Goal: Task Accomplishment & Management: Manage account settings

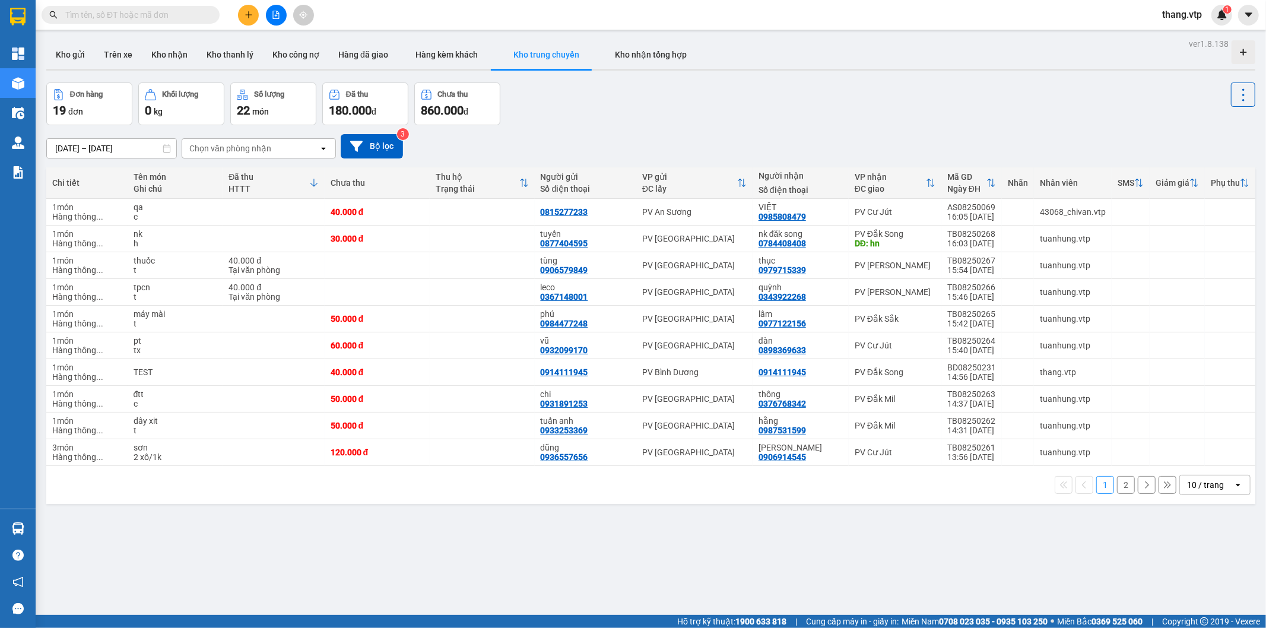
click at [96, 14] on input "text" at bounding box center [135, 14] width 140 height 13
click at [128, 53] on button "Trên xe" at bounding box center [117, 54] width 47 height 28
type input "[DATE] – [DATE]"
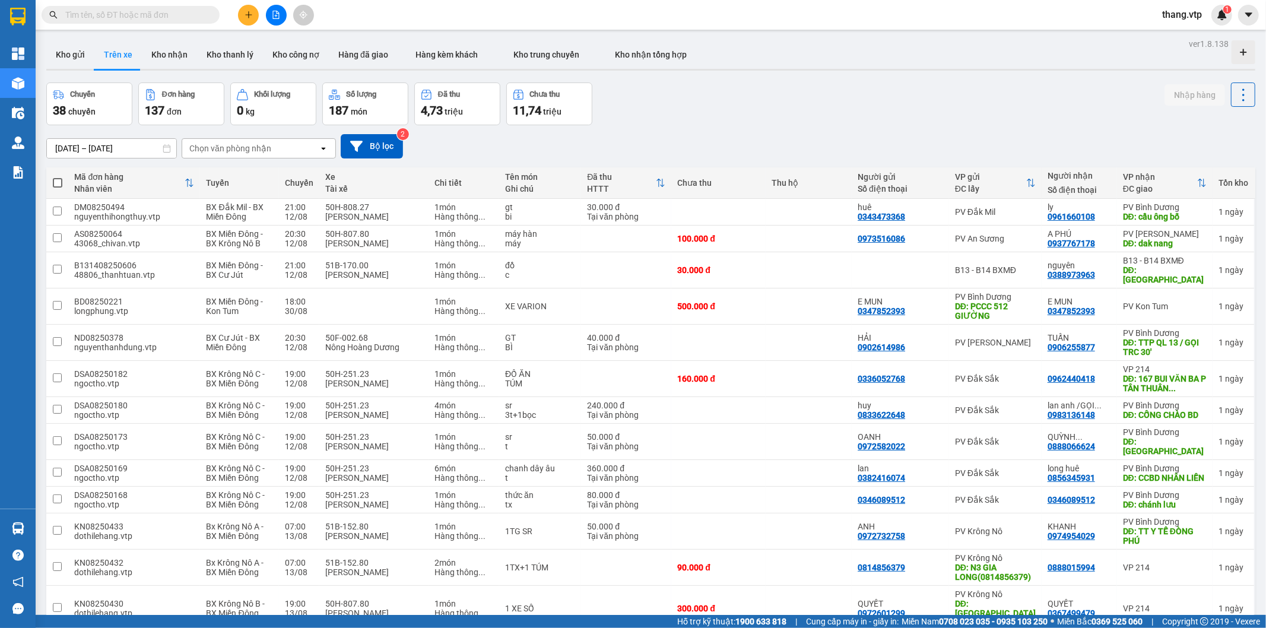
click at [132, 16] on input "text" at bounding box center [135, 14] width 140 height 13
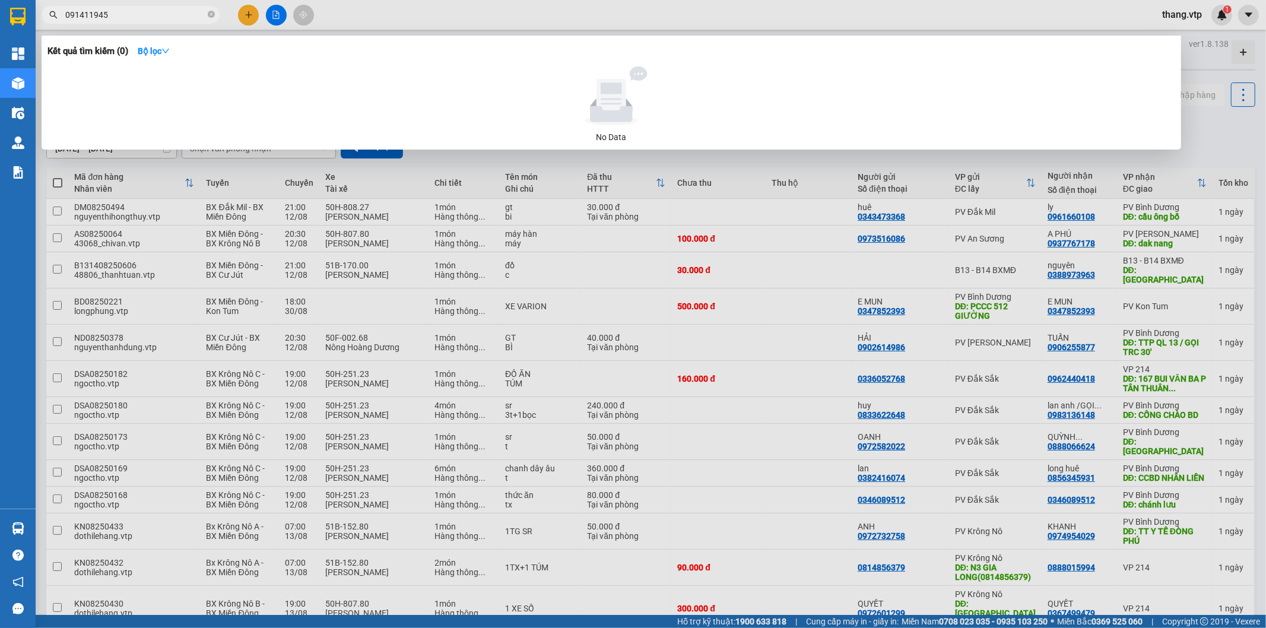
click at [96, 15] on input "091411945" at bounding box center [135, 14] width 140 height 13
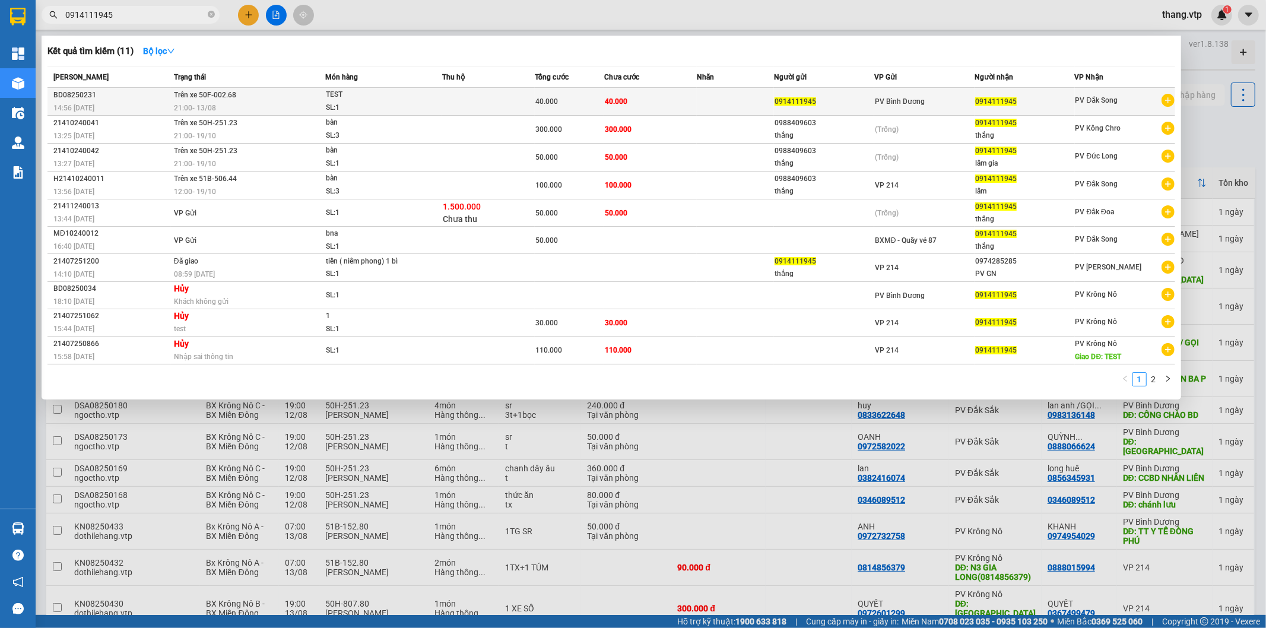
type input "0914111945"
drag, startPoint x: 52, startPoint y: 96, endPoint x: 104, endPoint y: 99, distance: 51.7
click at [104, 99] on td "BD08250231 14:56 [DATE]" at bounding box center [108, 102] width 123 height 28
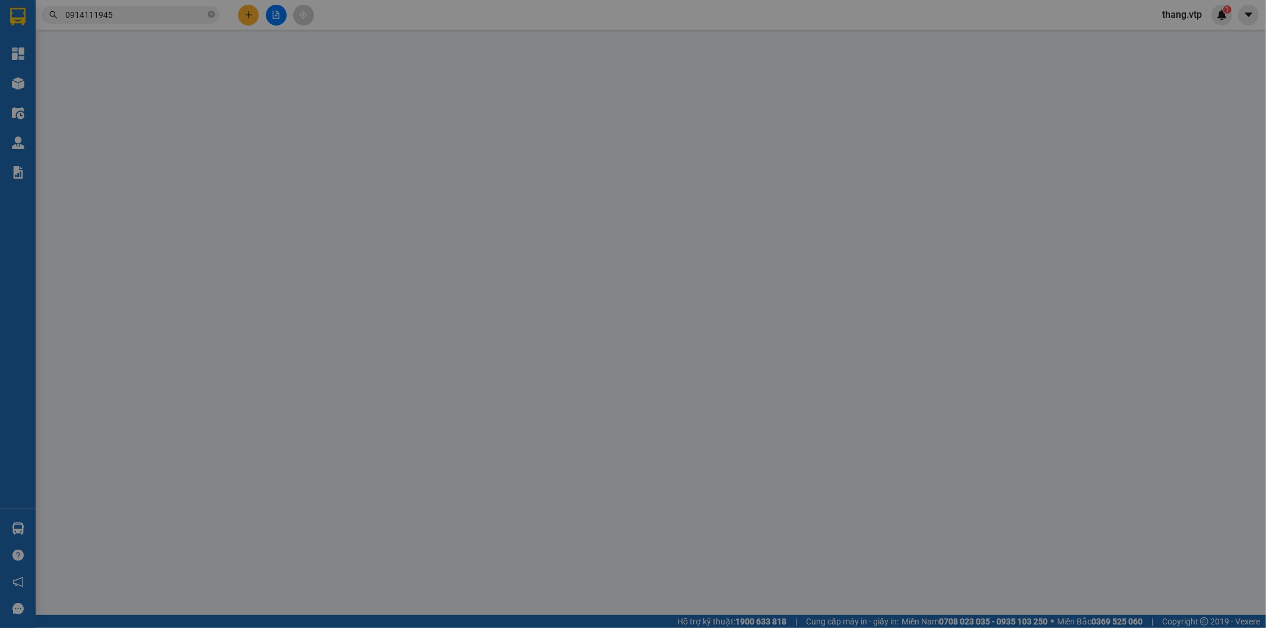
type input "0914111945"
type input "40.000"
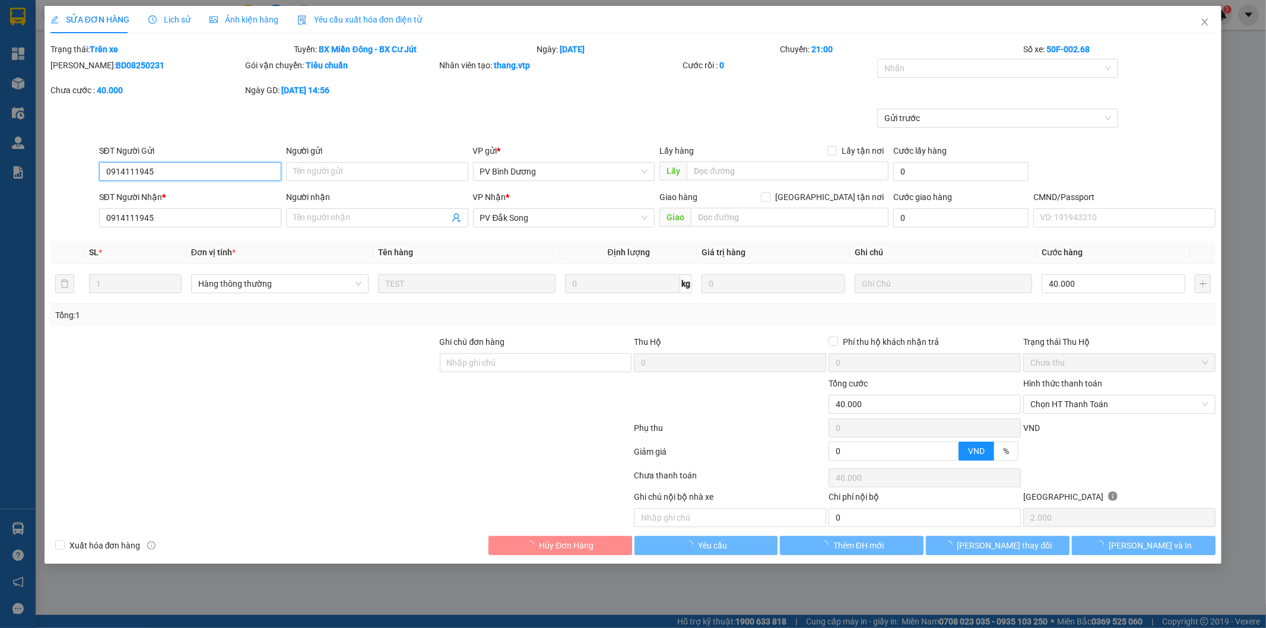
type input "2.000"
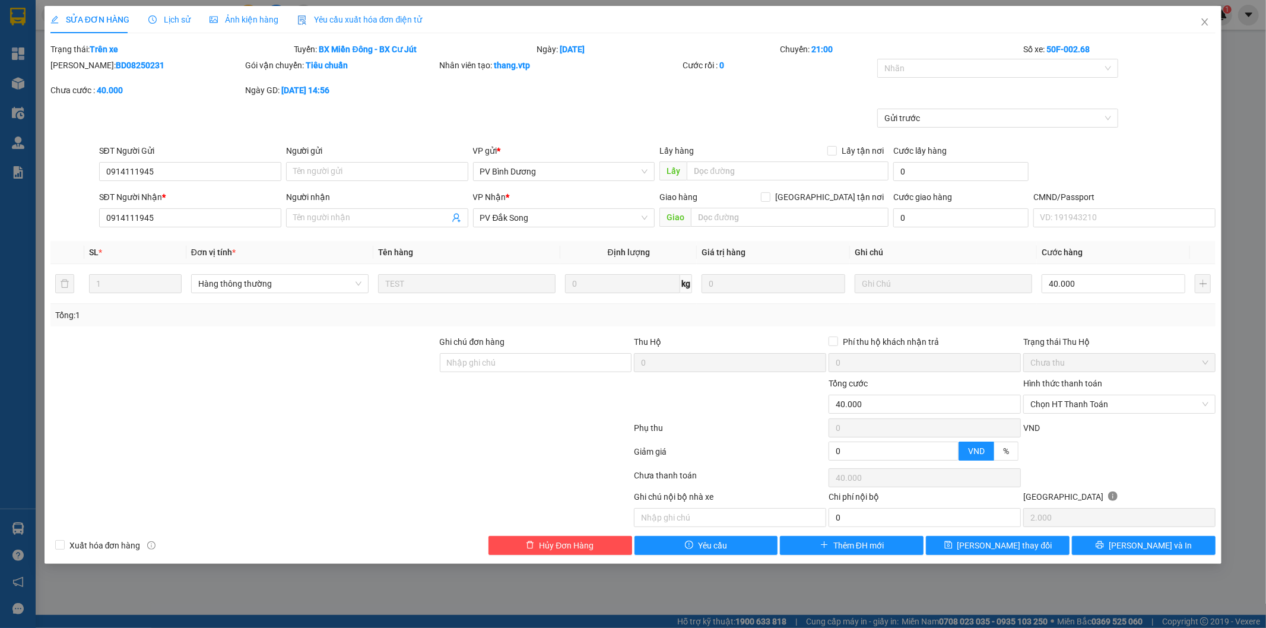
drag, startPoint x: 79, startPoint y: 64, endPoint x: 167, endPoint y: 71, distance: 88.7
click at [167, 71] on div "[PERSON_NAME]: BD08250231" at bounding box center [146, 65] width 192 height 13
copy b "BD08250231"
click at [1206, 16] on span "Close" at bounding box center [1205, 22] width 33 height 33
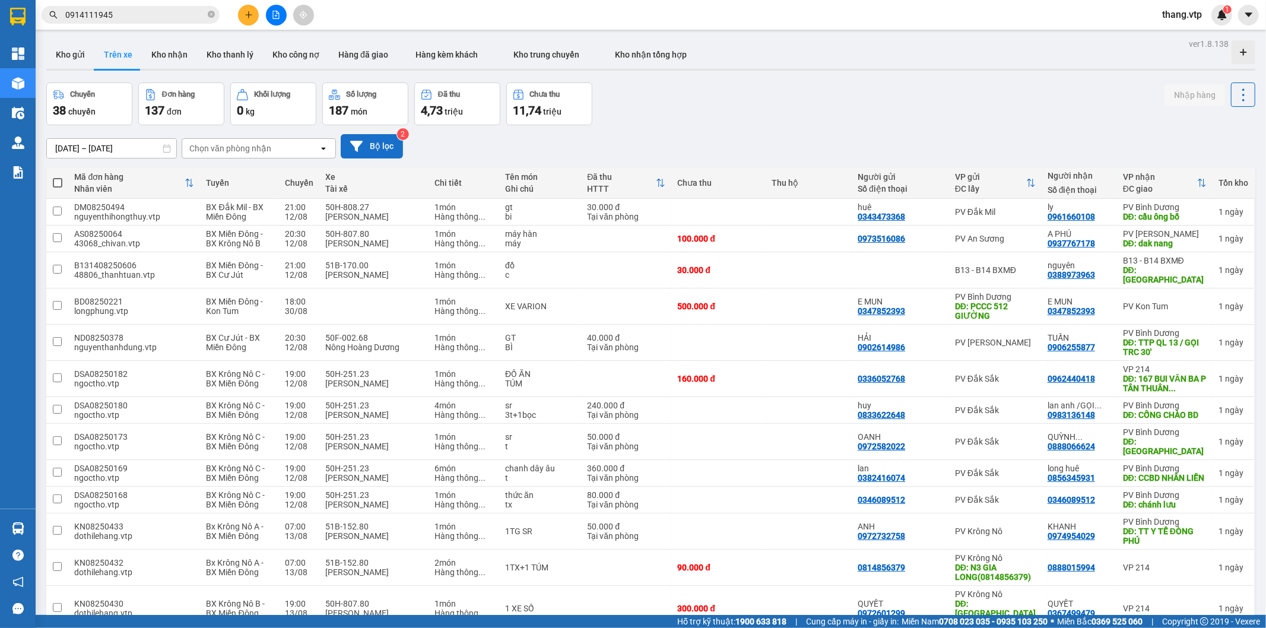
click at [387, 137] on button "Bộ lọc" at bounding box center [372, 146] width 62 height 24
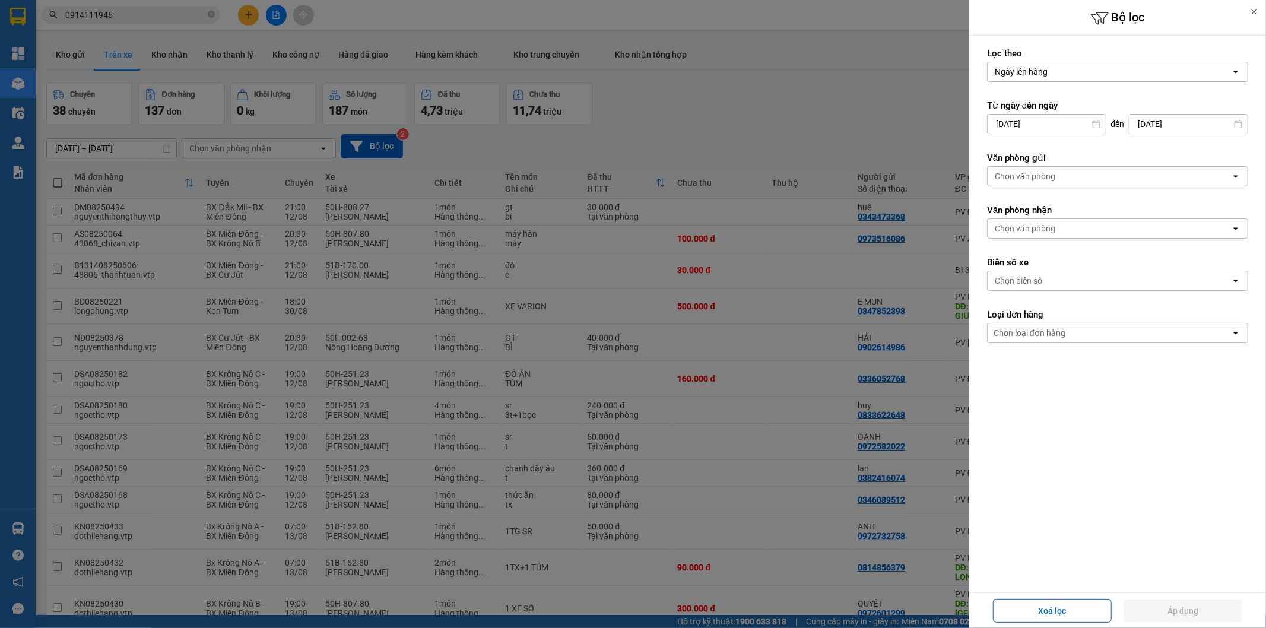
drag, startPoint x: 1141, startPoint y: 74, endPoint x: 1133, endPoint y: 74, distance: 8.3
click at [1140, 74] on div "Ngày lên hàng" at bounding box center [1109, 71] width 243 height 19
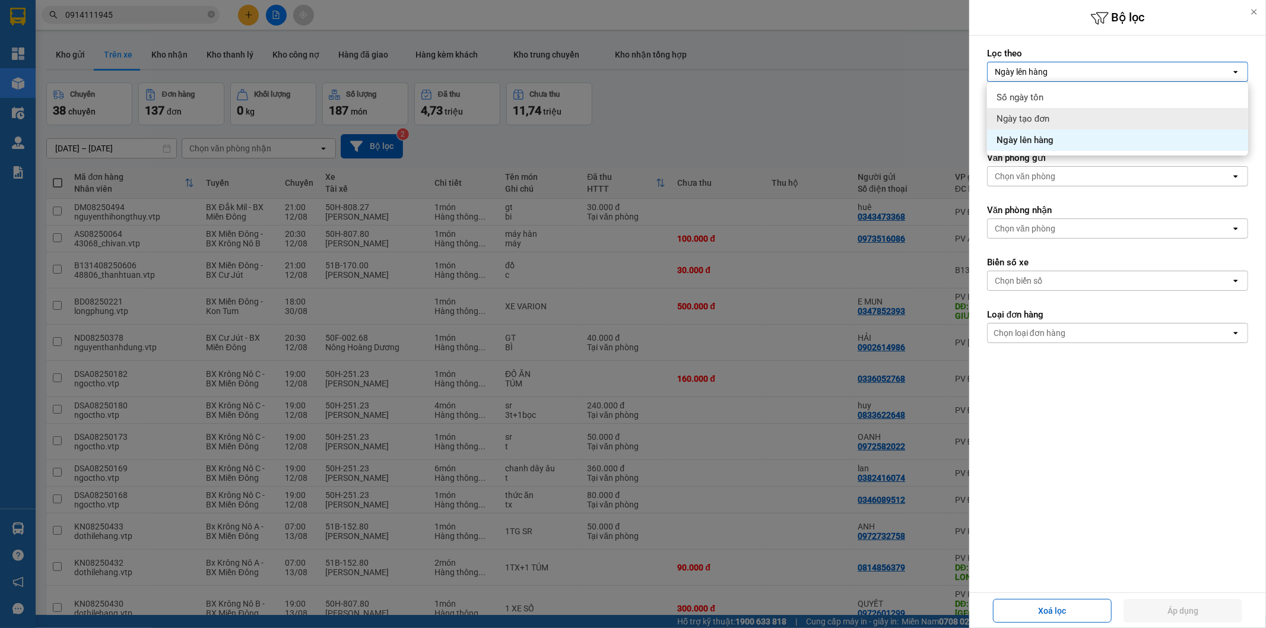
click at [1067, 112] on div "Ngày tạo đơn" at bounding box center [1117, 118] width 261 height 21
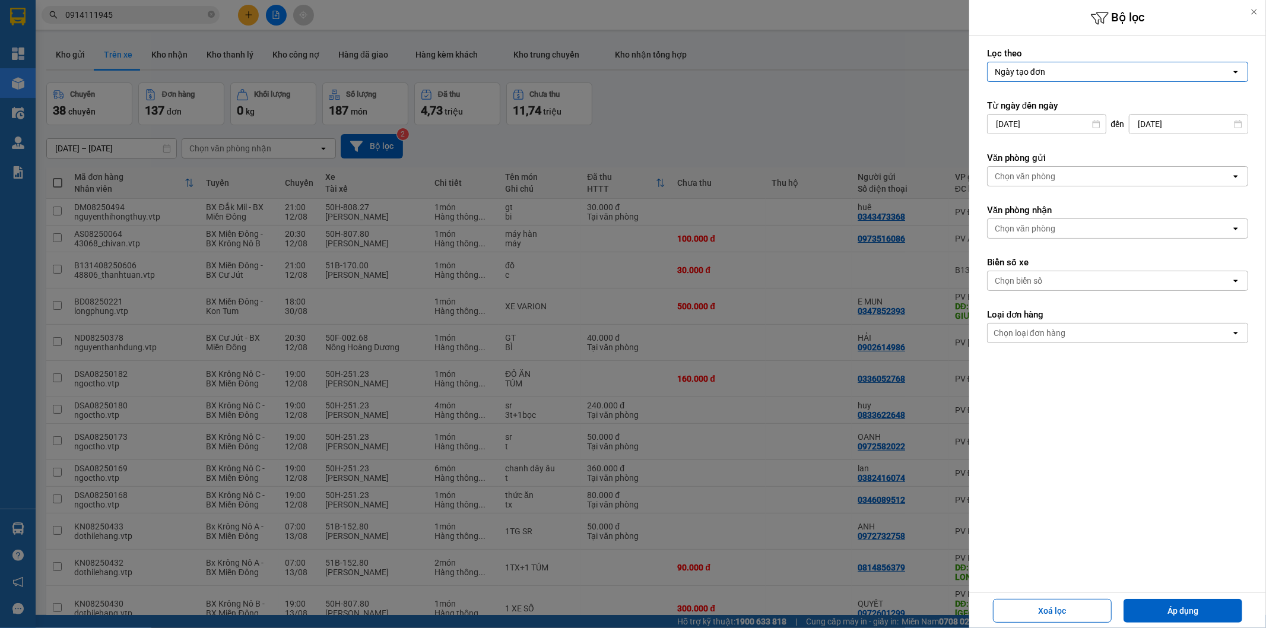
click at [1029, 128] on input "[DATE]" at bounding box center [1047, 124] width 118 height 19
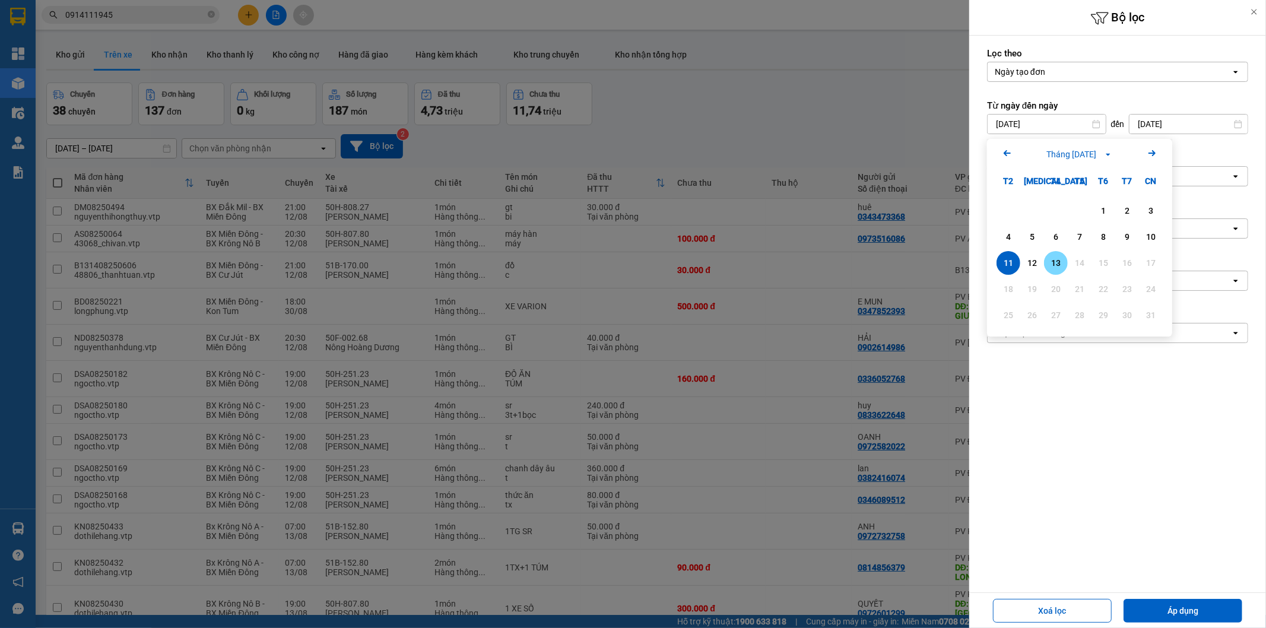
click at [1064, 263] on div "13" at bounding box center [1056, 263] width 17 height 14
type input "[DATE]"
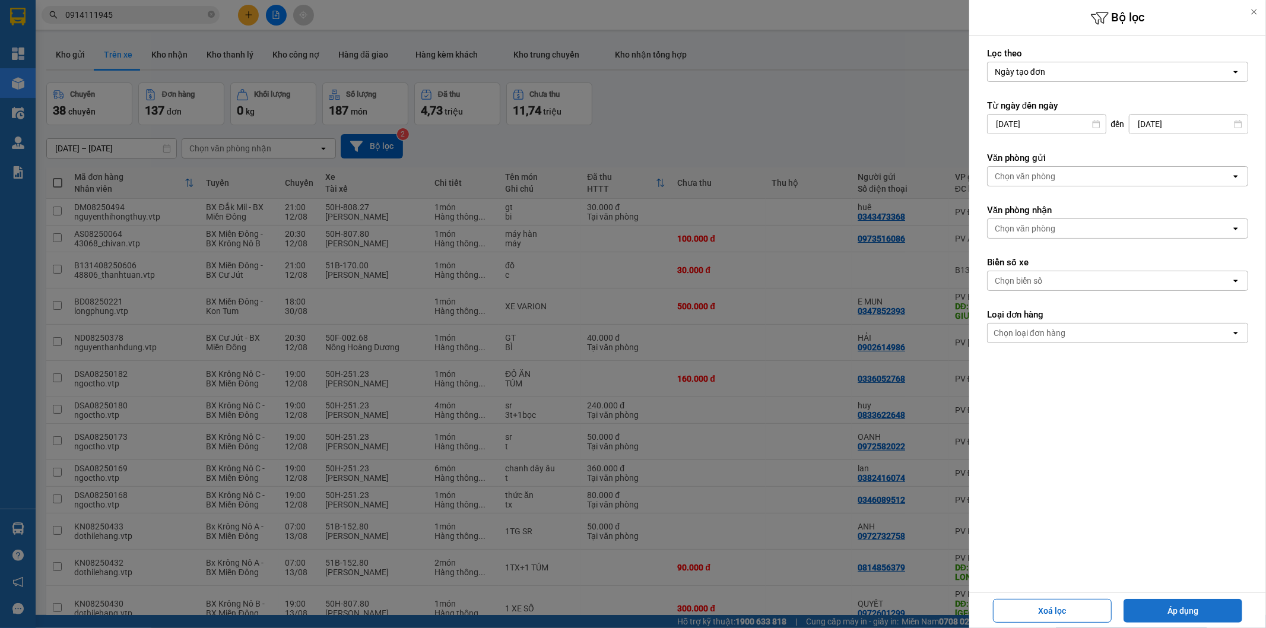
click at [1208, 612] on button "Áp dụng" at bounding box center [1183, 611] width 119 height 24
type input "[DATE] – [DATE]"
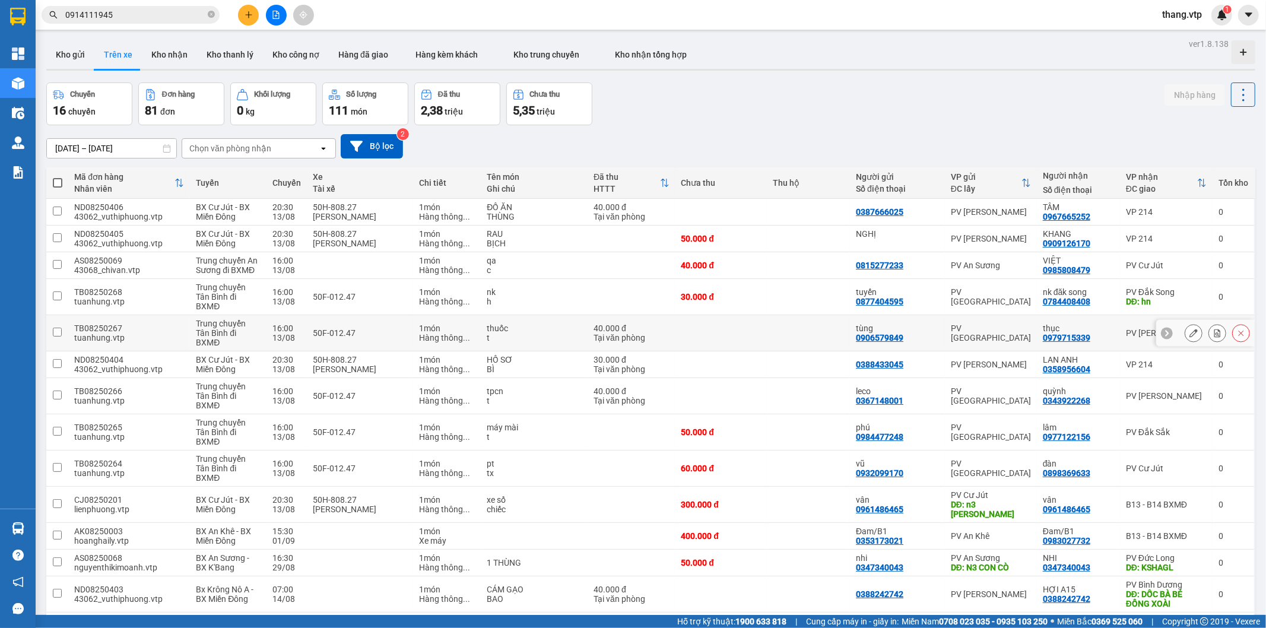
scroll to position [198, 0]
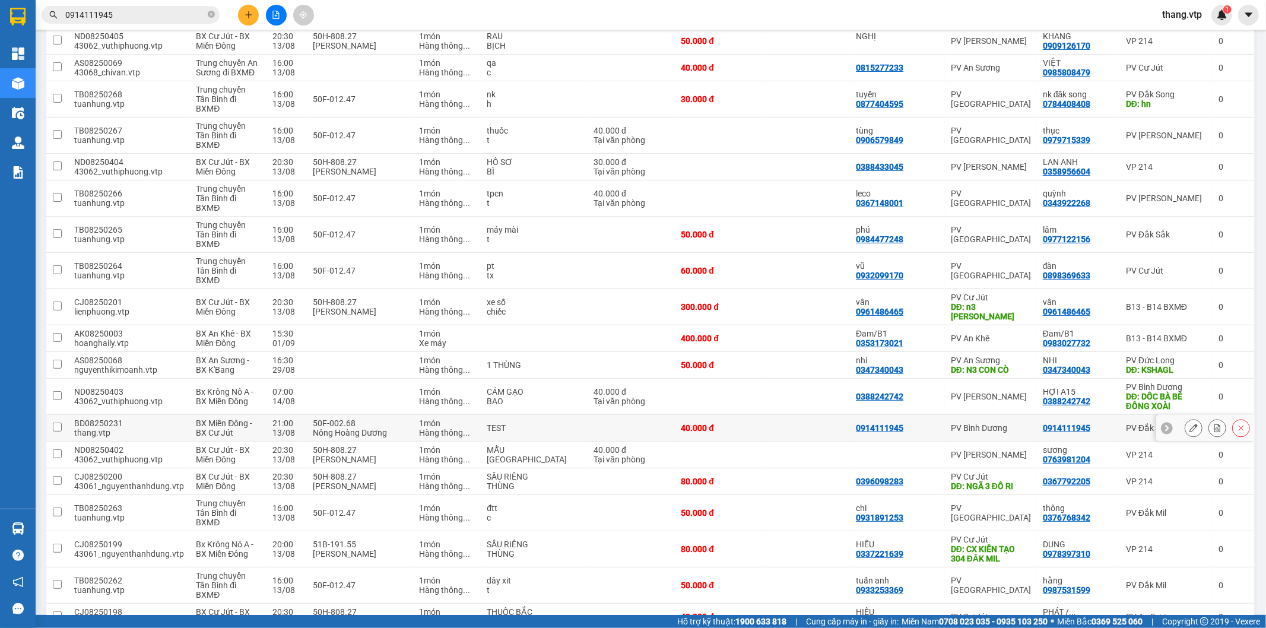
click at [55, 423] on input "checkbox" at bounding box center [57, 427] width 9 height 9
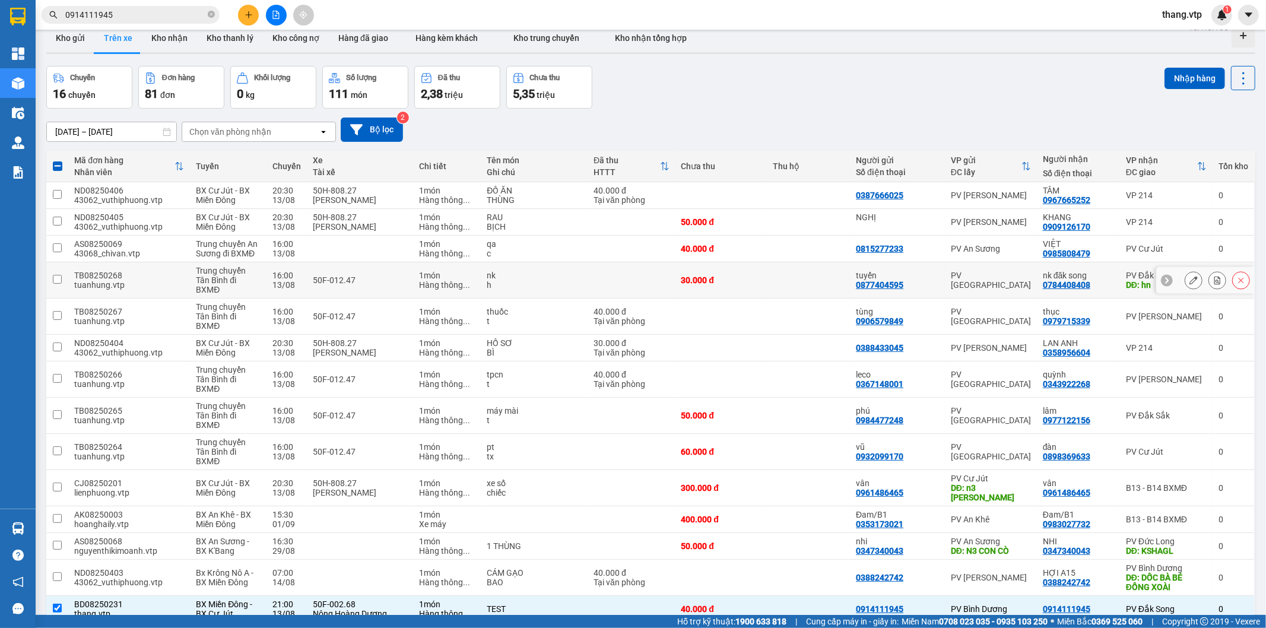
scroll to position [0, 0]
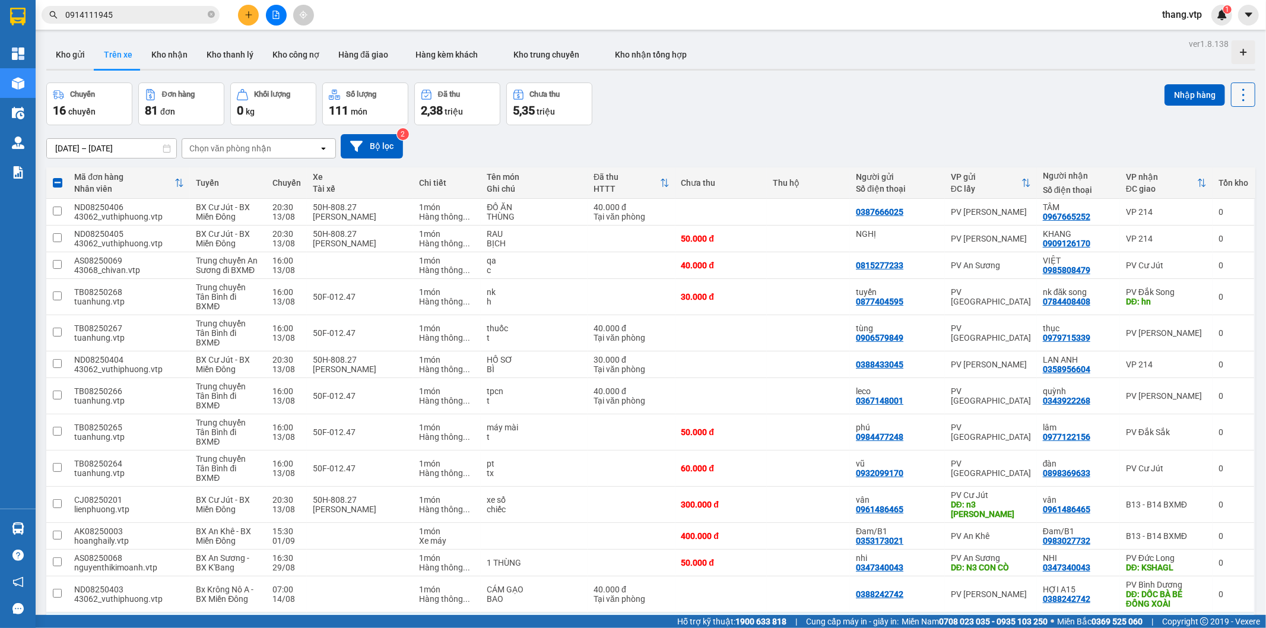
click at [1235, 87] on icon at bounding box center [1243, 95] width 17 height 17
click at [1212, 147] on span "Xóa hoàn toàn" at bounding box center [1219, 148] width 55 height 12
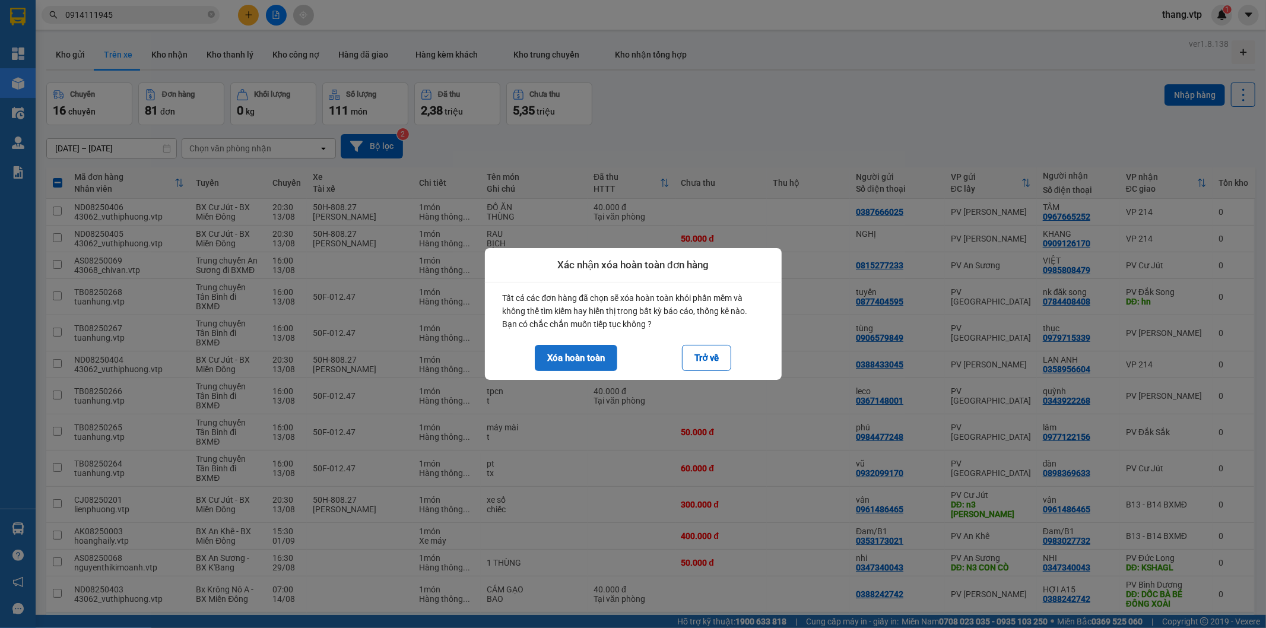
click at [566, 347] on button "Xóa hoàn toàn" at bounding box center [576, 358] width 83 height 26
checkbox input "false"
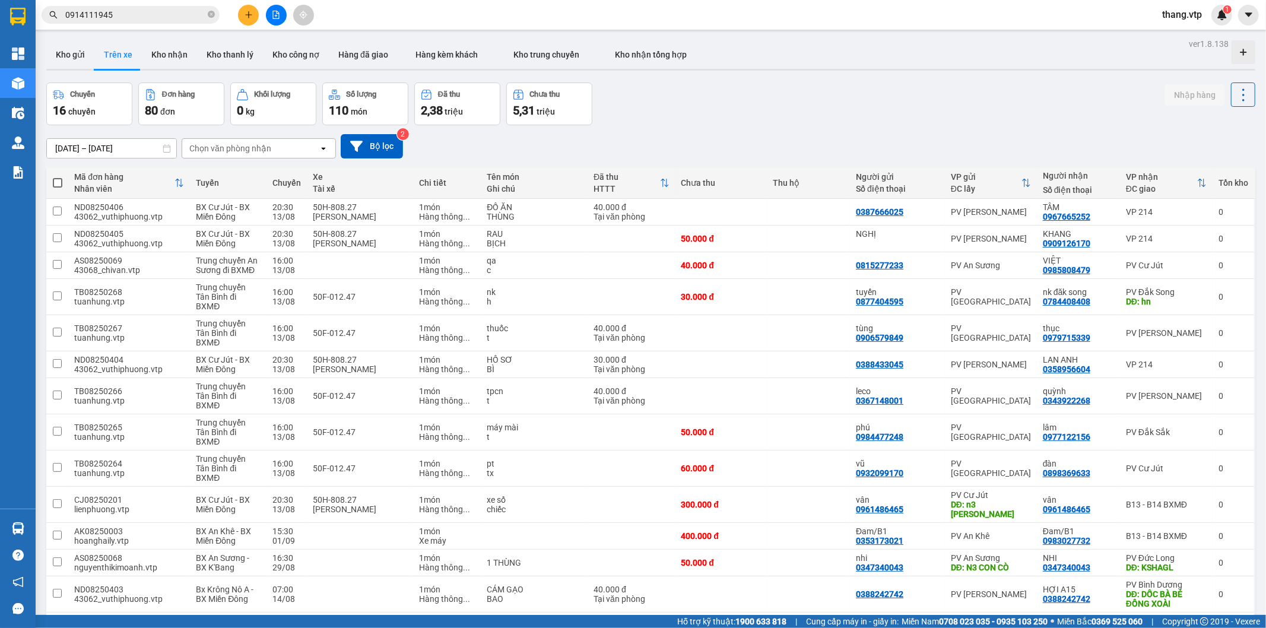
drag, startPoint x: 820, startPoint y: 100, endPoint x: 879, endPoint y: 11, distance: 107.0
click at [823, 93] on div "Chuyến 16 chuyến Đơn hàng 80 đơn Khối lượng 0 kg Số lượng 110 món Đã thu 2,38 t…" at bounding box center [650, 104] width 1209 height 43
